Goal: Task Accomplishment & Management: Use online tool/utility

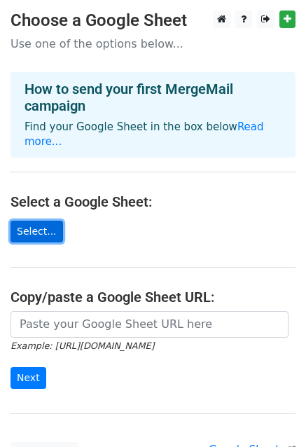
click at [42, 225] on link "Select..." at bounding box center [36, 231] width 52 height 22
click at [32, 223] on link "Select..." at bounding box center [36, 231] width 52 height 22
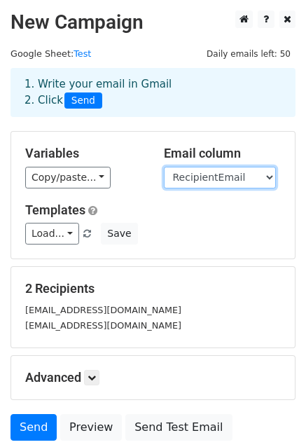
click at [188, 181] on select "RecipientEmail Attachment" at bounding box center [220, 178] width 112 height 22
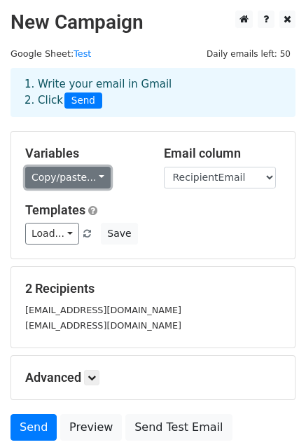
click at [75, 178] on link "Copy/paste..." at bounding box center [67, 178] width 85 height 22
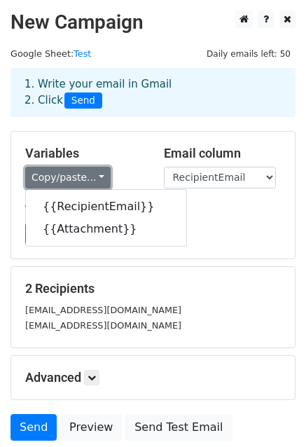
click at [75, 178] on link "Copy/paste..." at bounding box center [67, 178] width 85 height 22
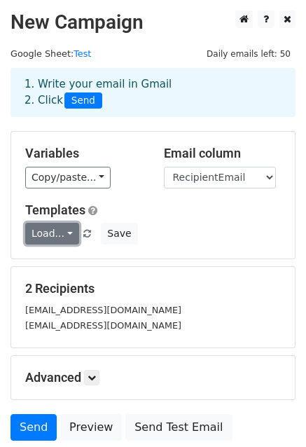
click at [66, 225] on link "Load..." at bounding box center [52, 234] width 54 height 22
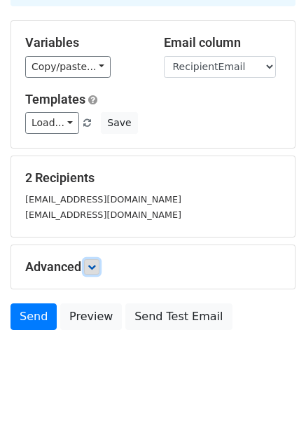
click at [92, 267] on icon at bounding box center [91, 266] width 8 height 8
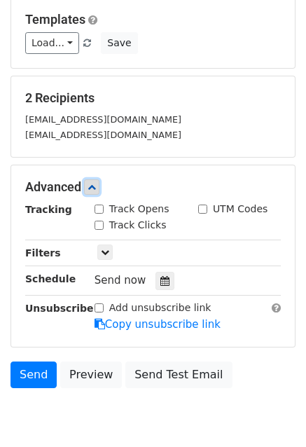
scroll to position [243, 0]
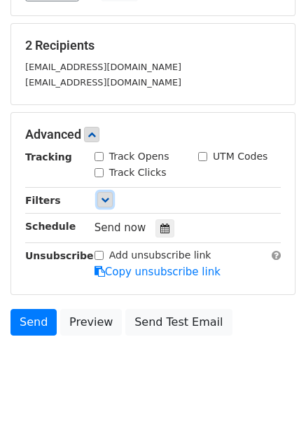
click at [106, 201] on icon at bounding box center [105, 199] width 8 height 8
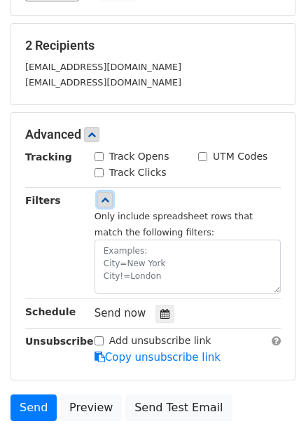
click at [106, 201] on icon at bounding box center [105, 199] width 8 height 8
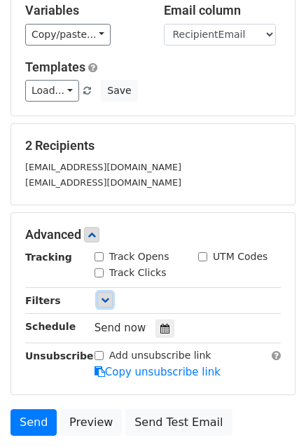
scroll to position [144, 0]
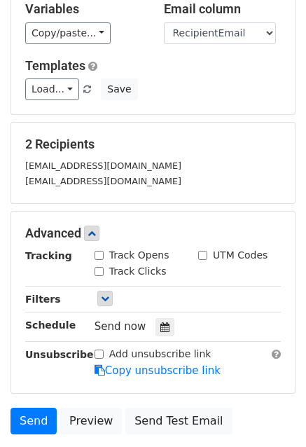
click at [127, 251] on label "Track Opens" at bounding box center [139, 255] width 60 height 15
click at [104, 251] on input "Track Opens" at bounding box center [98, 255] width 9 height 9
checkbox input "true"
click at [120, 266] on label "Track Clicks" at bounding box center [137, 271] width 57 height 15
click at [104, 267] on input "Track Clicks" at bounding box center [98, 271] width 9 height 9
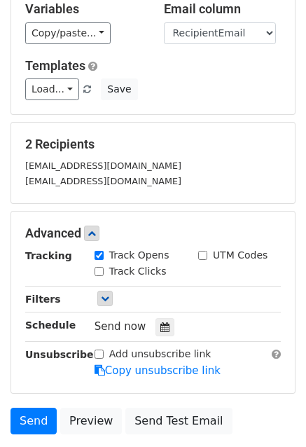
checkbox input "true"
click at [210, 253] on div "UTM Codes" at bounding box center [232, 255] width 69 height 15
click at [206, 251] on input "UTM Codes" at bounding box center [202, 255] width 9 height 9
checkbox input "true"
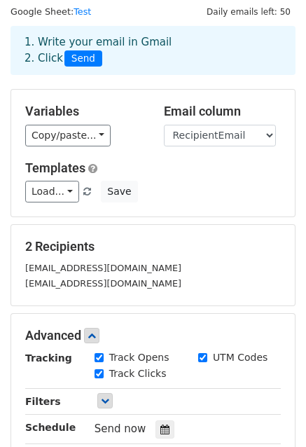
scroll to position [0, 0]
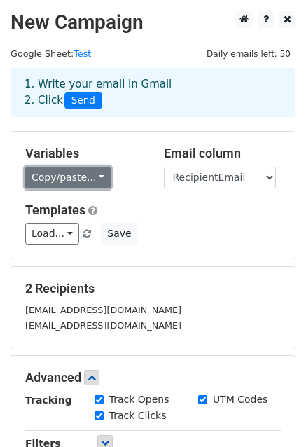
click at [72, 177] on link "Copy/paste..." at bounding box center [67, 178] width 85 height 22
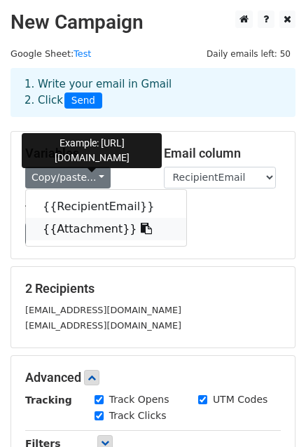
click at [67, 231] on link "{{Attachment}}" at bounding box center [106, 229] width 160 height 22
